Goal: Use online tool/utility: Utilize a website feature to perform a specific function

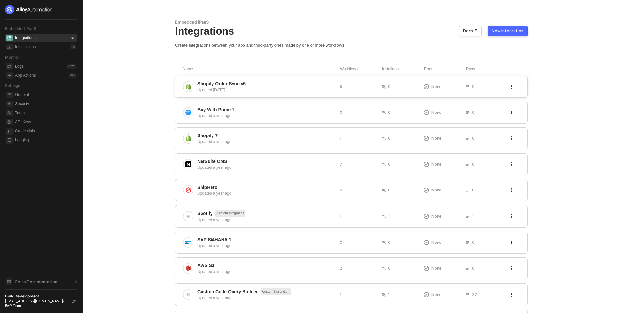
click at [275, 94] on div "Shopify Order Sync v5 Updated [DATE] 5 0 None 0" at bounding box center [351, 87] width 353 height 22
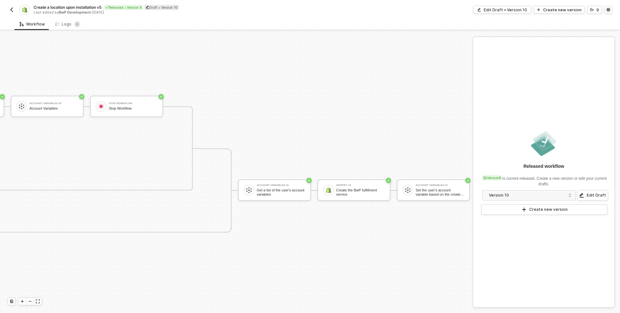
scroll to position [159, 556]
click at [427, 189] on div "Set the user's account variable based on the created location" at bounding box center [439, 192] width 48 height 8
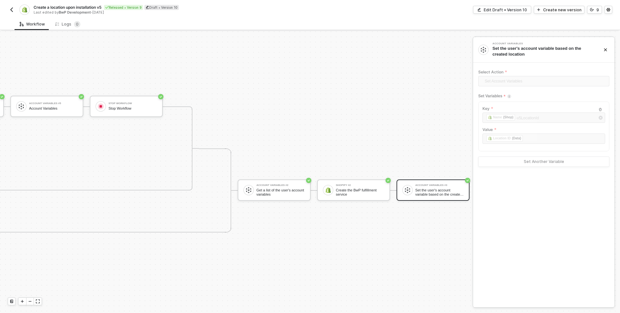
click at [11, 7] on img "button" at bounding box center [11, 9] width 5 height 5
